Goal: Task Accomplishment & Management: Manage account settings

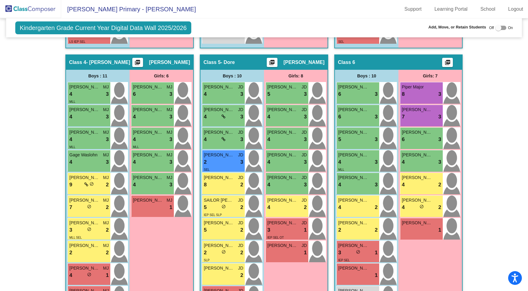
scroll to position [371, 0]
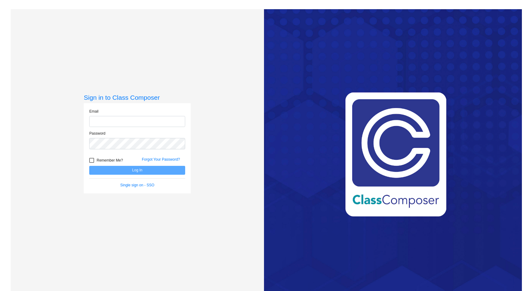
type input "linseyp@blainesd.org"
click at [130, 169] on button "Log In" at bounding box center [137, 170] width 96 height 9
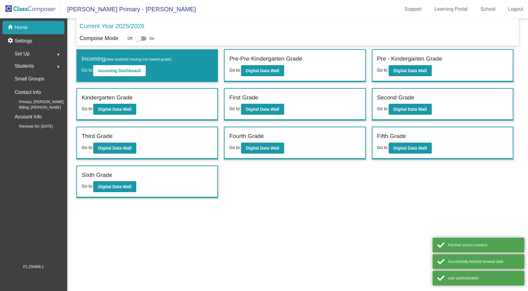
click at [130, 169] on mat-sidenav-content "Current Year 2025/2026 Compose Mode Off On Incoming (New students moving into l…" at bounding box center [297, 154] width 461 height 272
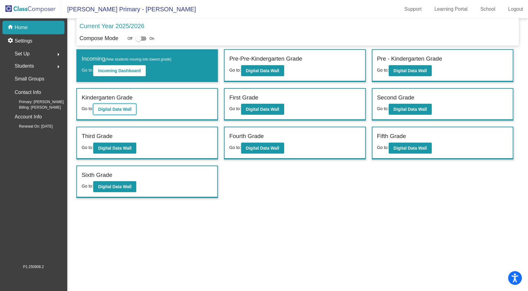
click at [126, 110] on b "Digital Data Wall" at bounding box center [114, 109] width 33 height 5
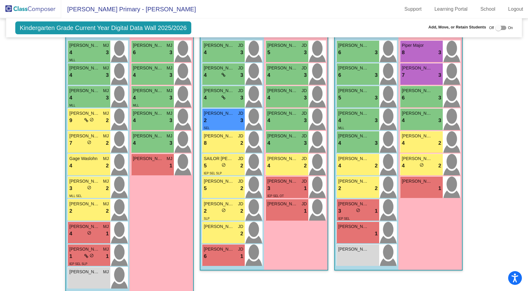
scroll to position [434, 0]
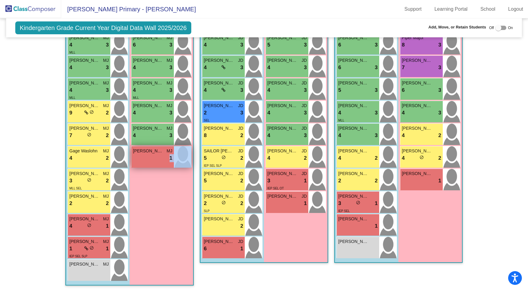
drag, startPoint x: 151, startPoint y: 160, endPoint x: 181, endPoint y: 161, distance: 29.7
click at [181, 161] on div "Juniper Weingarden MJ lock do_not_disturb_alt 1" at bounding box center [162, 156] width 60 height 21
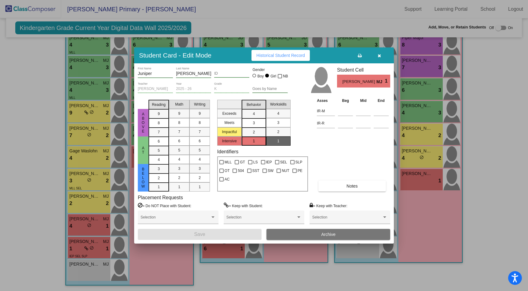
click at [381, 54] on icon "button" at bounding box center [379, 56] width 3 height 4
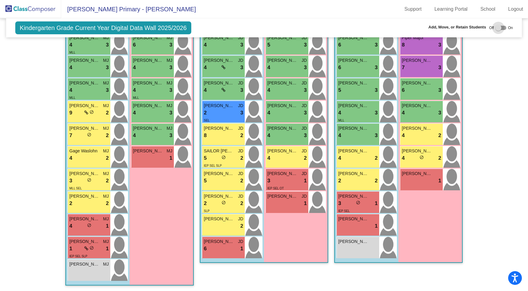
click at [496, 27] on div at bounding box center [499, 28] width 6 height 6
checkbox input "true"
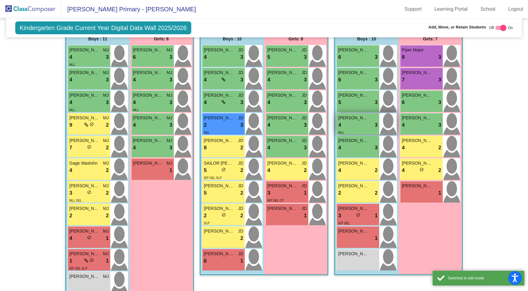
scroll to position [458, 0]
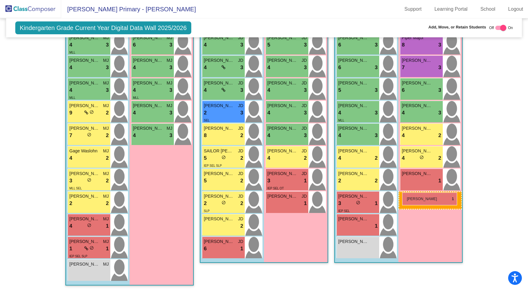
drag, startPoint x: 145, startPoint y: 154, endPoint x: 404, endPoint y: 192, distance: 261.4
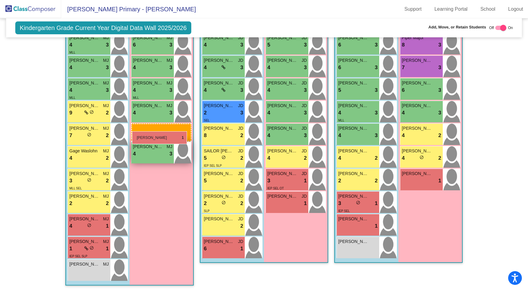
drag, startPoint x: 428, startPoint y: 181, endPoint x: 132, endPoint y: 131, distance: 299.8
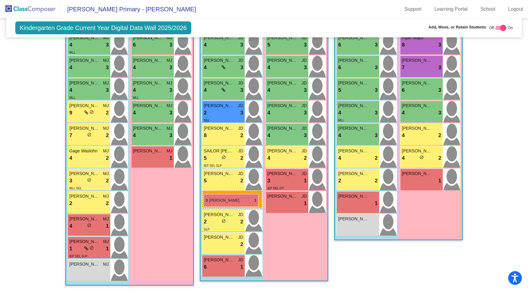
drag, startPoint x: 376, startPoint y: 204, endPoint x: 204, endPoint y: 194, distance: 172.8
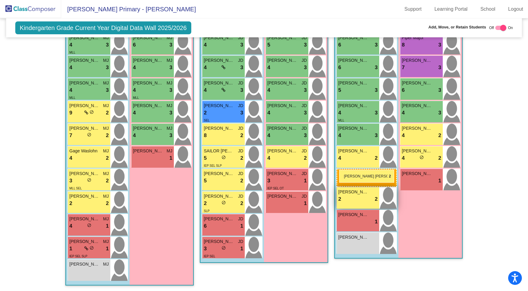
drag, startPoint x: 212, startPoint y: 223, endPoint x: 338, endPoint y: 170, distance: 136.9
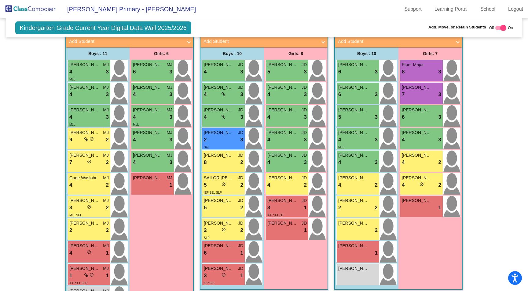
scroll to position [416, 0]
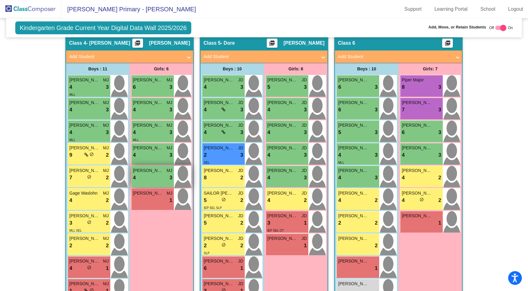
click at [146, 171] on span "[PERSON_NAME]" at bounding box center [148, 170] width 31 height 6
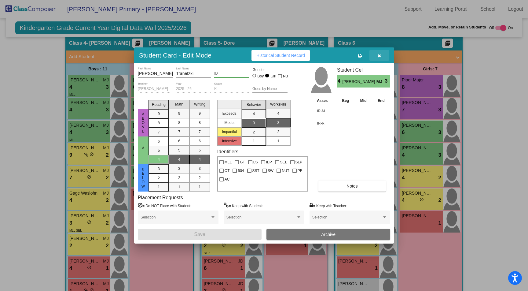
click at [380, 56] on icon "button" at bounding box center [379, 56] width 3 height 4
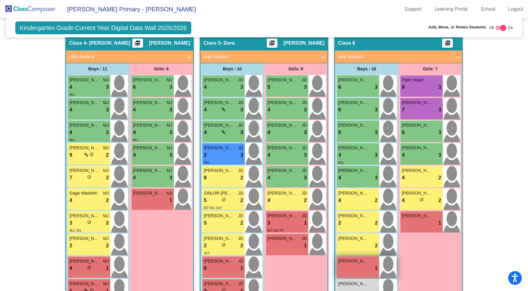
scroll to position [419, 0]
